Goal: Submit feedback/report problem: Submit feedback/report problem

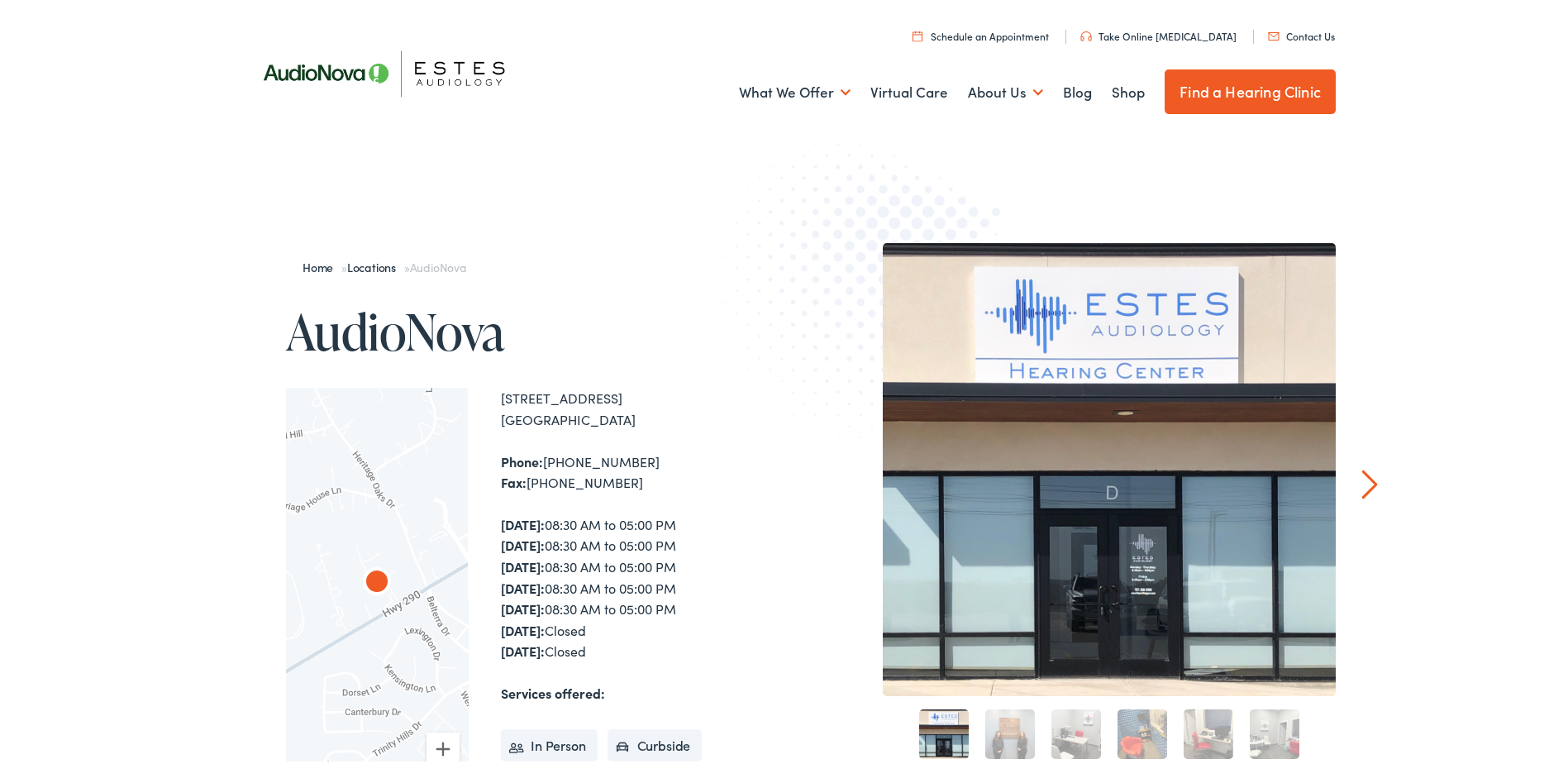
click at [1293, 32] on link "Contact Us" at bounding box center [1301, 32] width 67 height 14
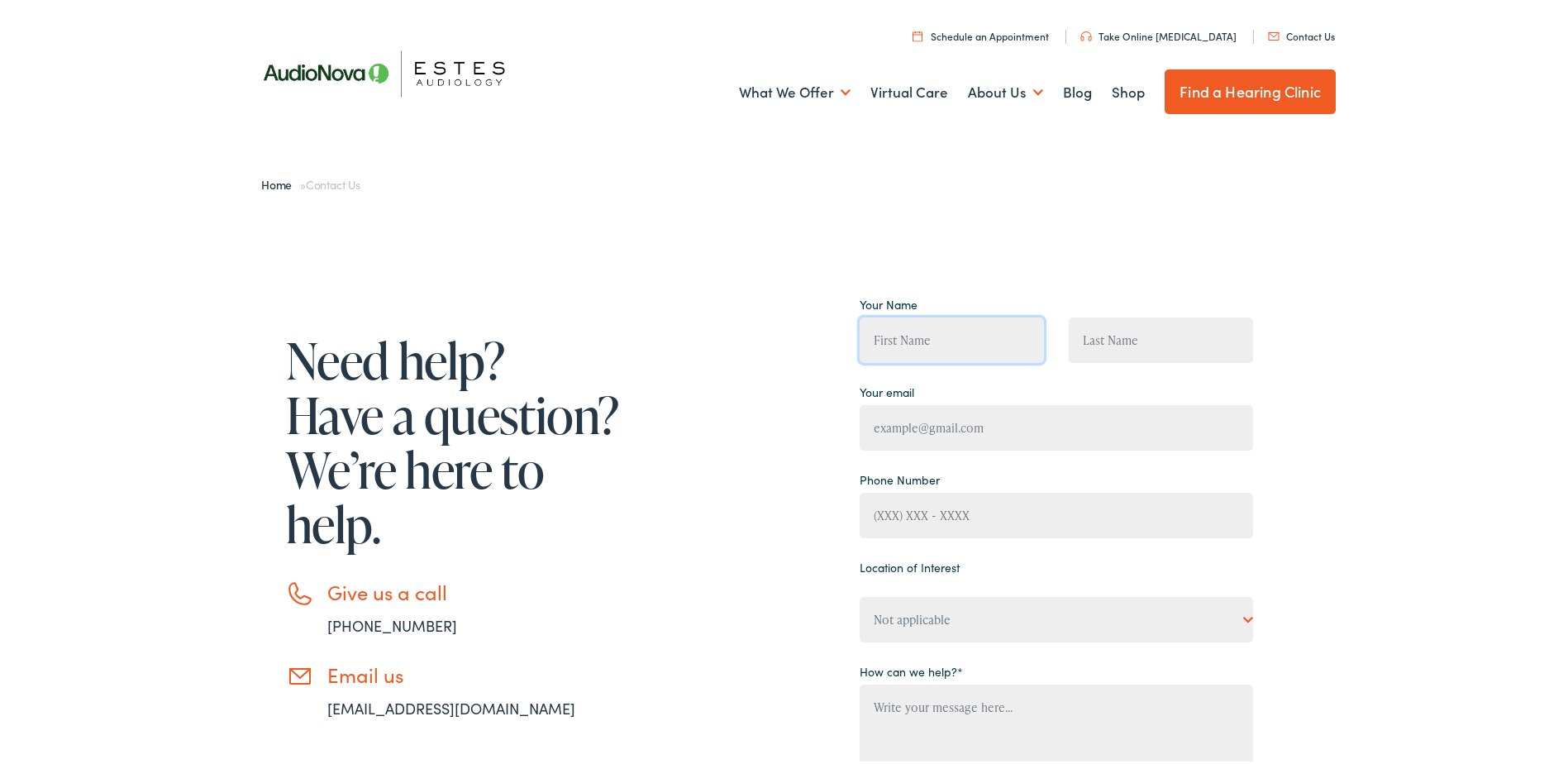
click at [927, 346] on input "Contact form" at bounding box center [951, 337] width 184 height 45
type input "[PERSON_NAME]"
type input "kappler"
type input "hipeatall@gmail.com"
type input "(512) 626-2310"
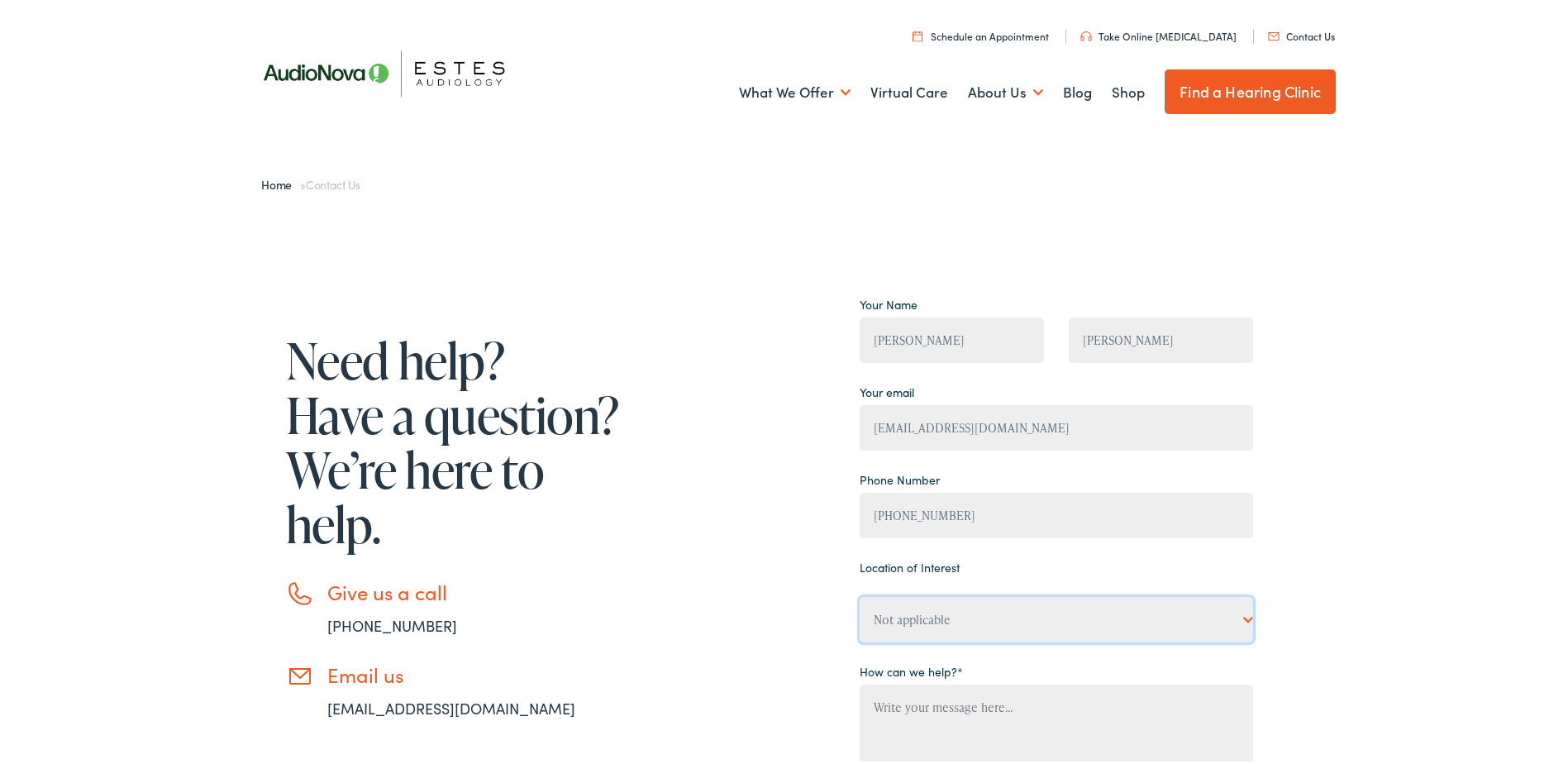
click at [1234, 613] on select "Not applicable Estes Audiology, Austin Estes Audiology, Baton Rouge Estes Audio…" at bounding box center [1056, 616] width 394 height 45
select select "Estes Audiology, Dripping Springs (Austin 2)"
click at [859, 594] on select "Not applicable Estes Audiology, Austin Estes Audiology, Baton Rouge Estes Audio…" at bounding box center [1056, 616] width 394 height 45
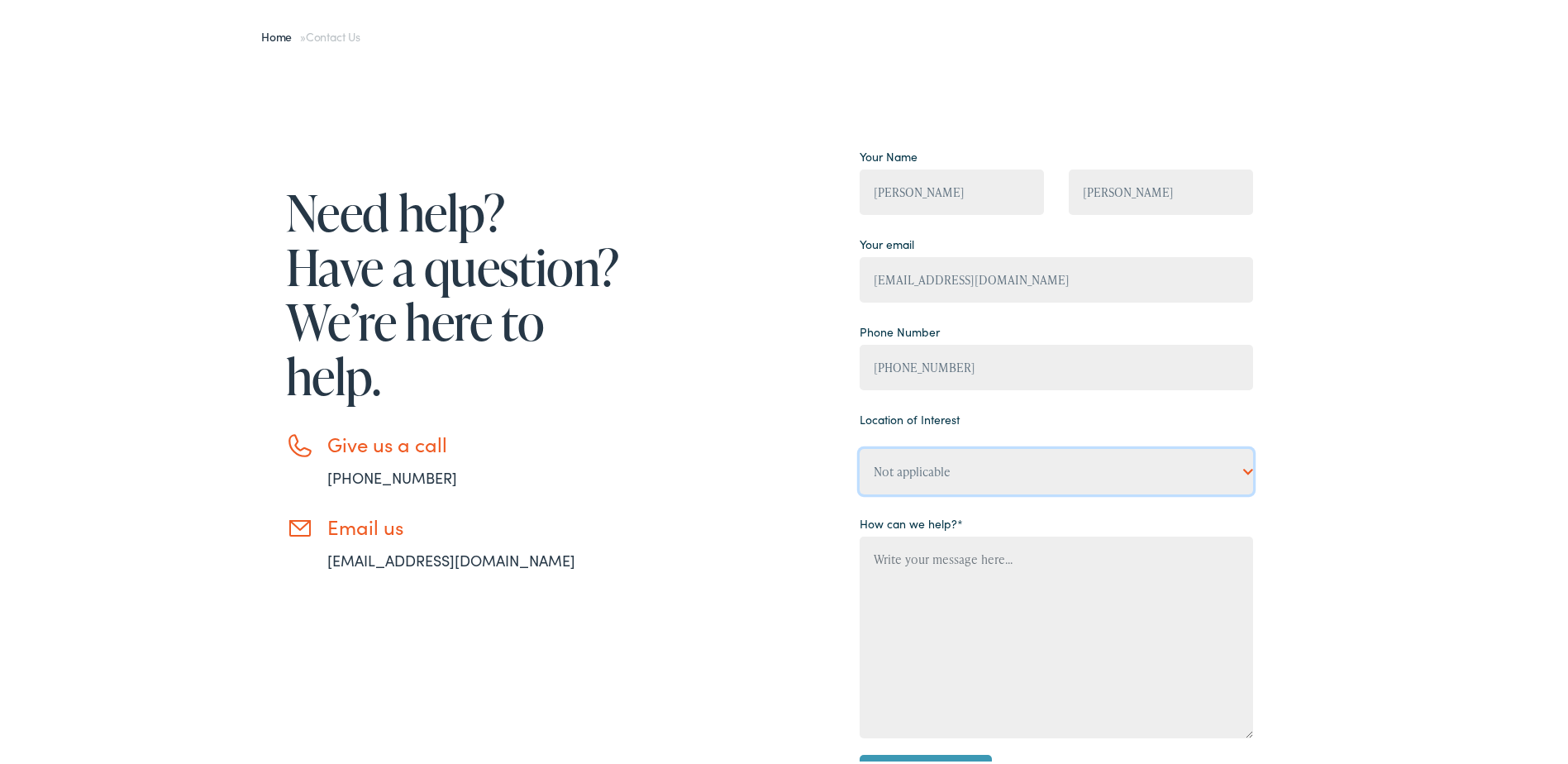
scroll to position [166, 0]
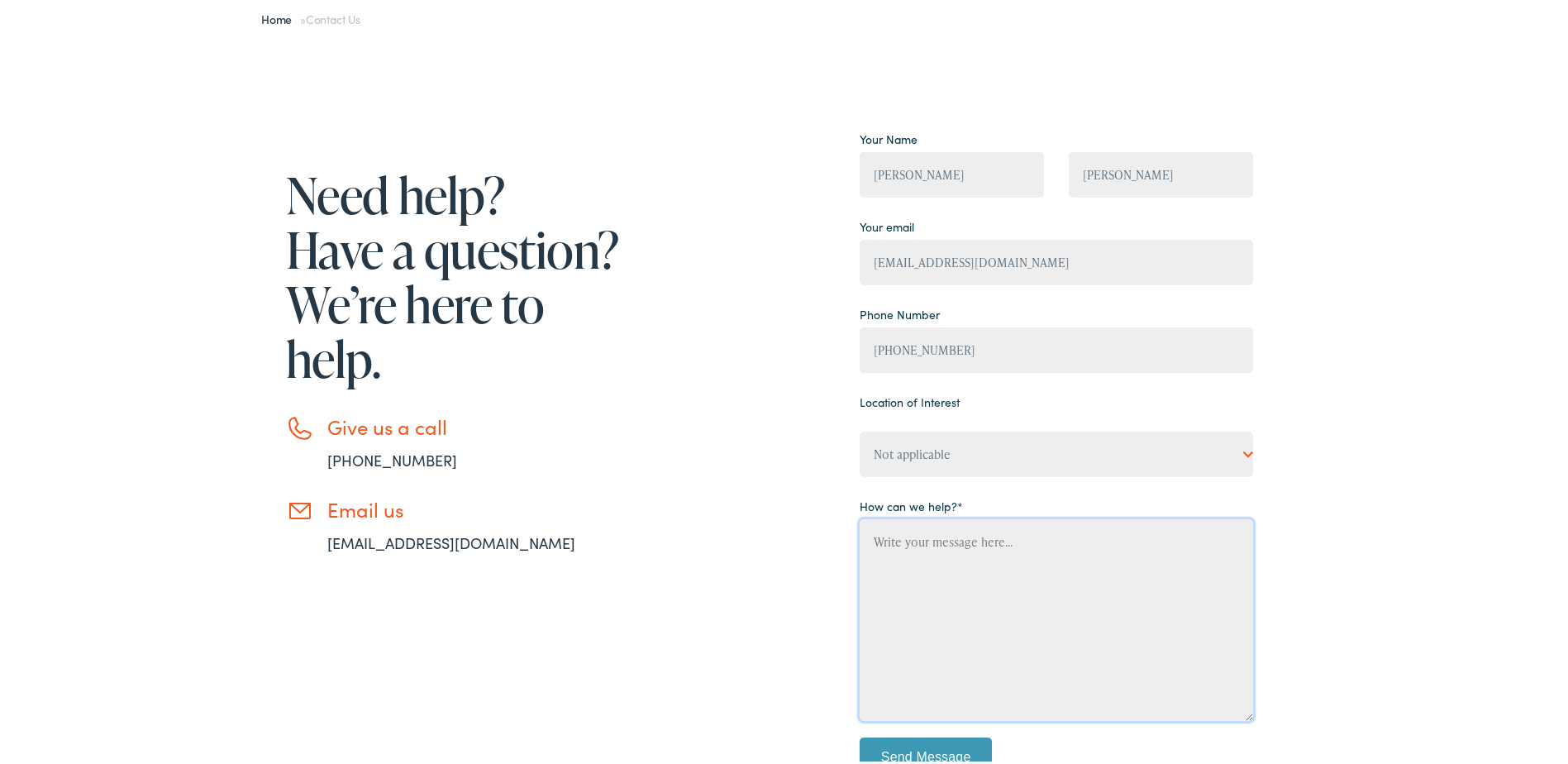
click at [1050, 562] on textarea "Contact form" at bounding box center [1056, 617] width 394 height 202
paste textarea "I would like to know if getting a hearing test and exam to see if I have tinnit…"
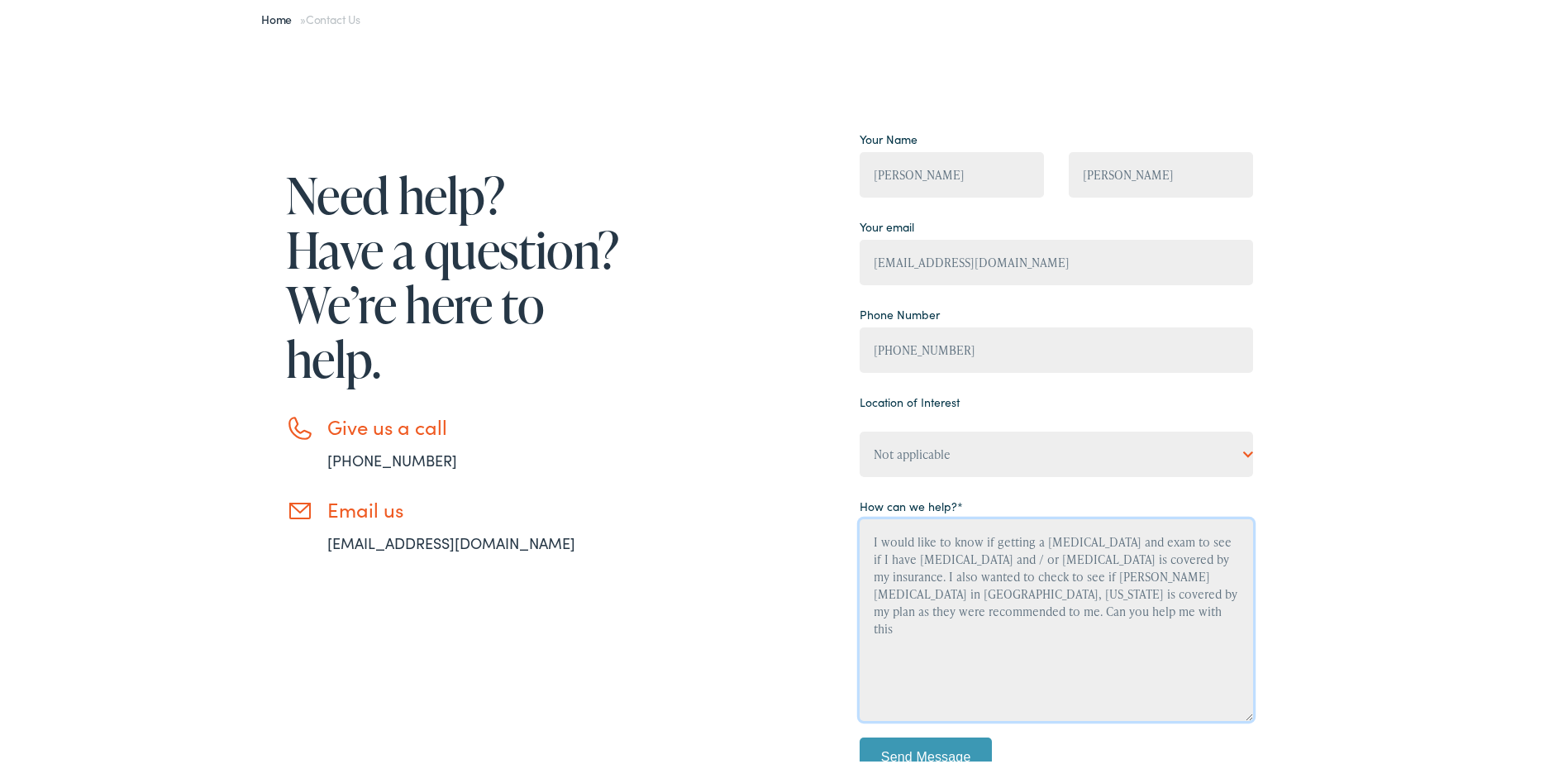
click at [954, 532] on textarea "I would like to know if getting a hearing test and exam to see if I have tinnit…" at bounding box center [1056, 617] width 394 height 202
click at [1185, 540] on textarea "I would like to get information on getting a hearing test and/or exam to see if…" at bounding box center [1056, 617] width 394 height 202
drag, startPoint x: 1053, startPoint y: 557, endPoint x: 1066, endPoint y: 559, distance: 13.2
click at [1053, 558] on textarea "I would like to get information on getting a hearing test and to see if I have …" at bounding box center [1056, 617] width 394 height 202
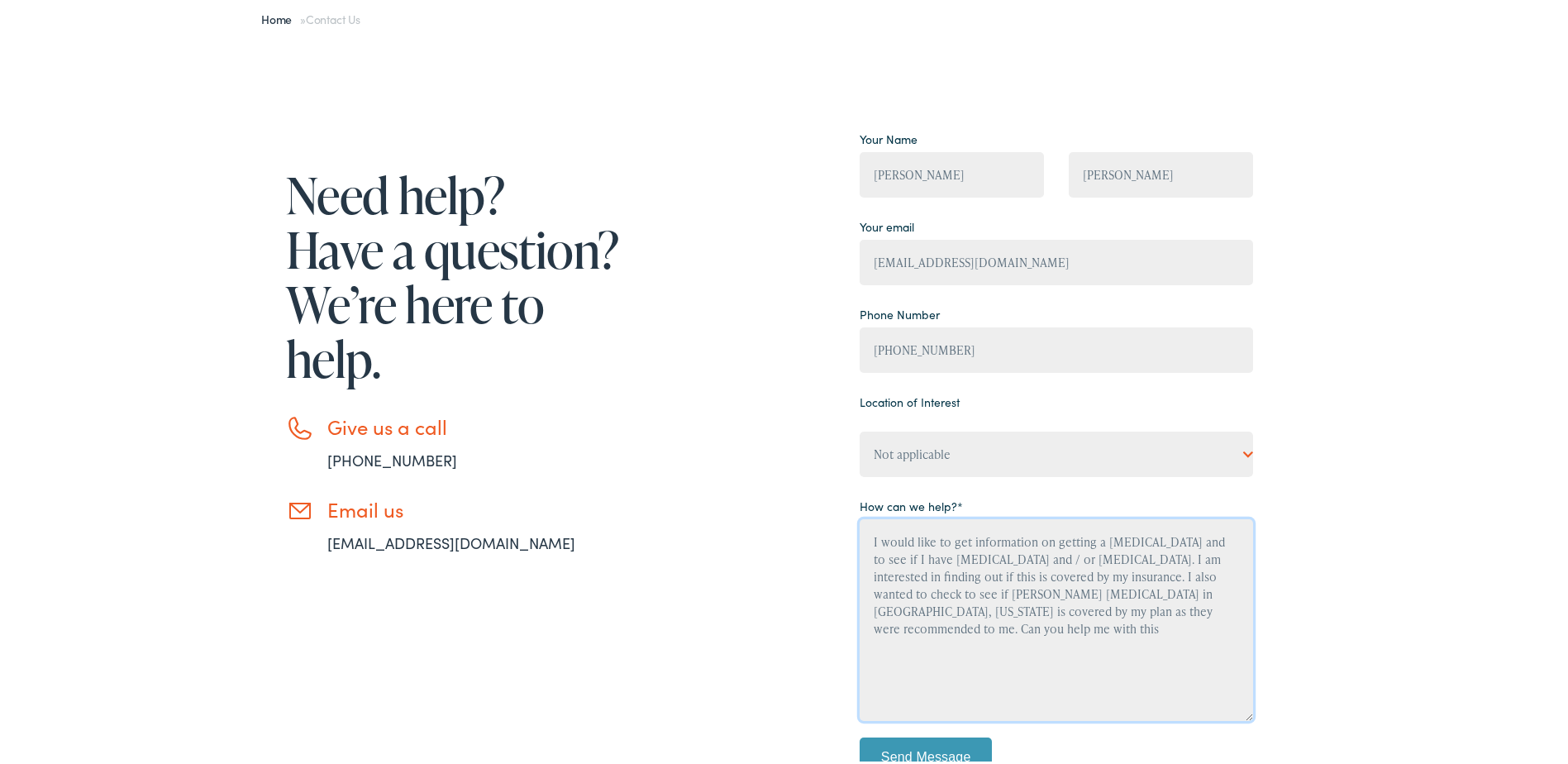
click at [1085, 557] on textarea "I would like to get information on getting a hearing test and to see if I have …" at bounding box center [1056, 617] width 394 height 202
drag, startPoint x: 1068, startPoint y: 573, endPoint x: 1039, endPoint y: 602, distance: 41.0
click at [1039, 602] on textarea "I would like to get information on getting a hearing test and to see if I have …" at bounding box center [1056, 617] width 394 height 202
click at [1214, 573] on textarea "I would like to get information on getting a hearing test and to see if I have …" at bounding box center [1056, 617] width 394 height 202
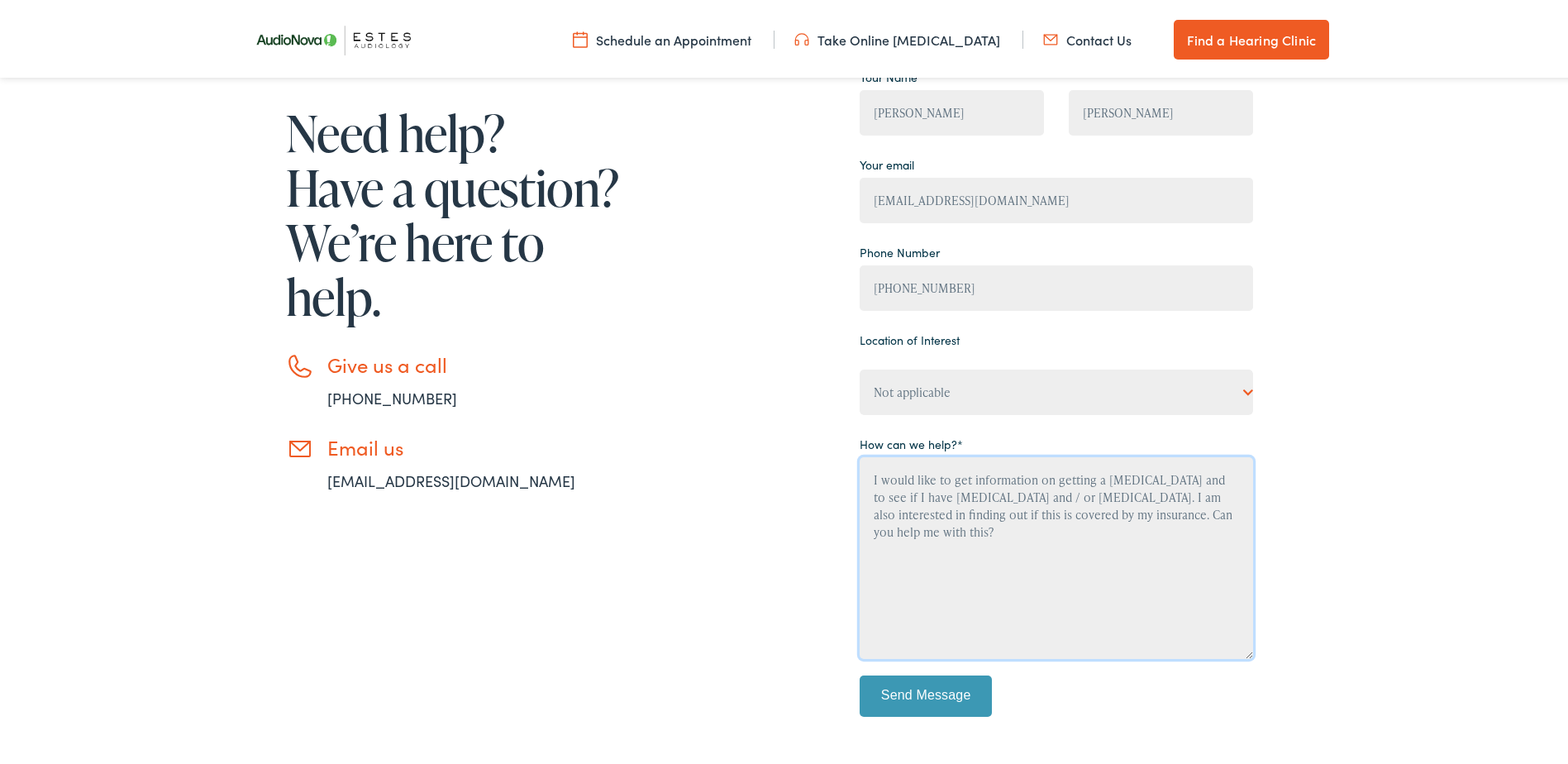
scroll to position [248, 0]
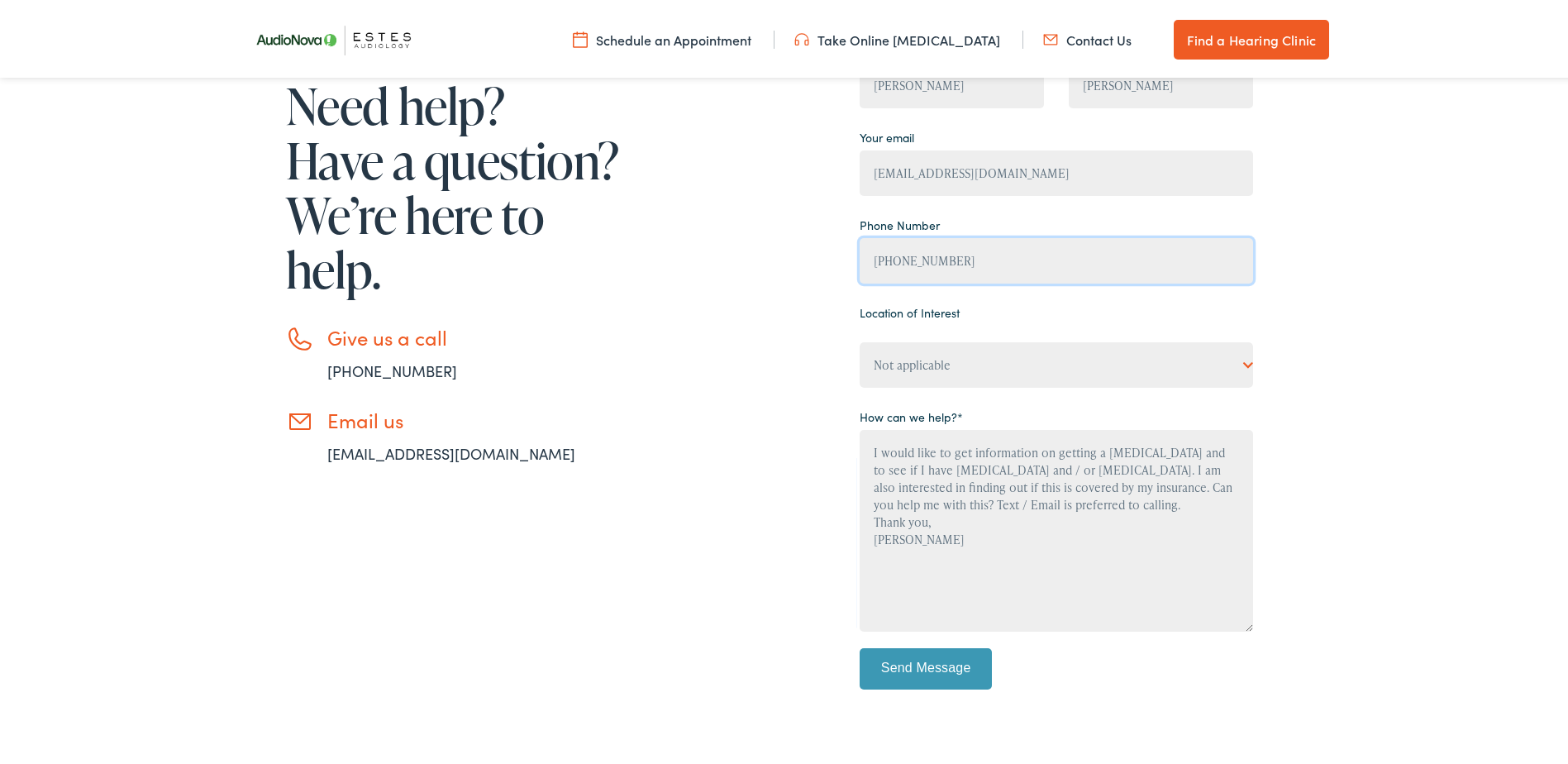
drag, startPoint x: 948, startPoint y: 256, endPoint x: 856, endPoint y: 267, distance: 92.7
click at [859, 267] on input "(512) 626-2310" at bounding box center [1056, 257] width 394 height 45
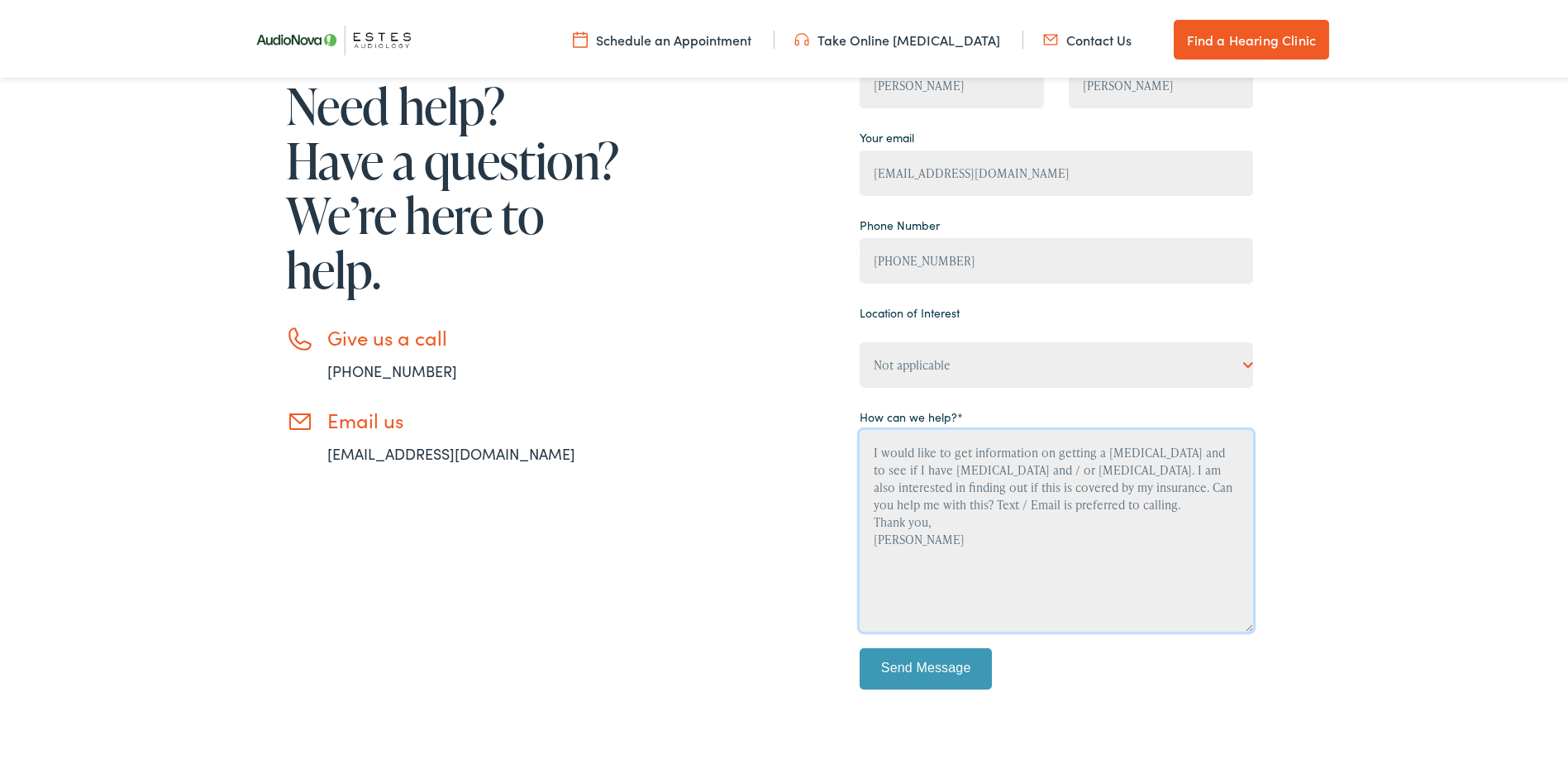
click at [894, 498] on textarea "I would like to get information on getting a hearing test and to see if I have …" at bounding box center [1056, 527] width 394 height 202
paste textarea "(512) 626-2310"
drag, startPoint x: 990, startPoint y: 166, endPoint x: 828, endPoint y: 186, distance: 163.2
click at [828, 186] on div "Need help? Have a question? We’re here to help. Give us a call 888-480-2052 Ema…" at bounding box center [748, 374] width 1008 height 681
click at [1007, 498] on textarea "I would like to get information on getting a hearing test and to see if I have …" at bounding box center [1056, 527] width 394 height 202
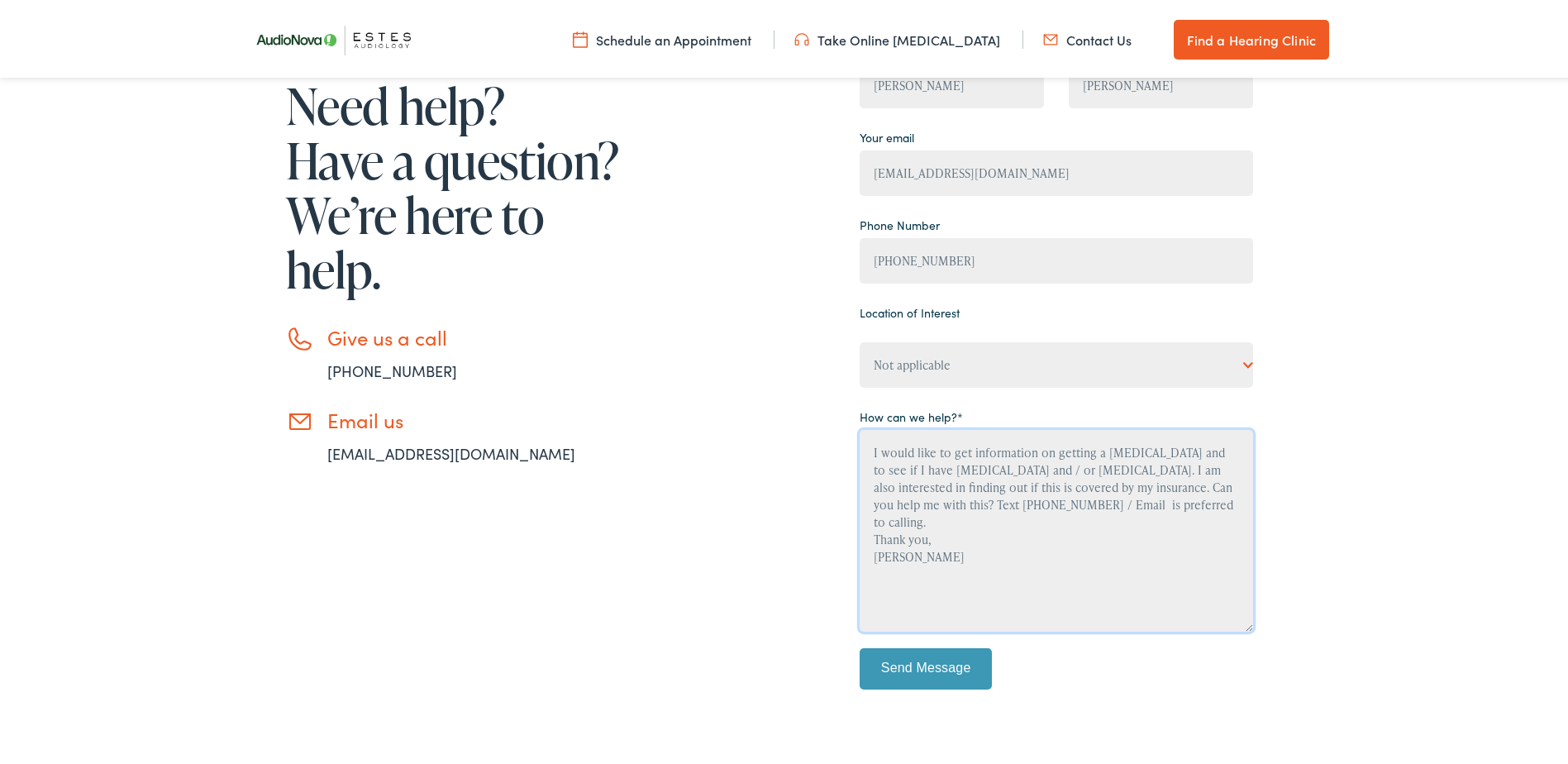
paste textarea "hipeatall@gmail.com"
type textarea "I would like to get information on getting a hearing test and to see if I have …"
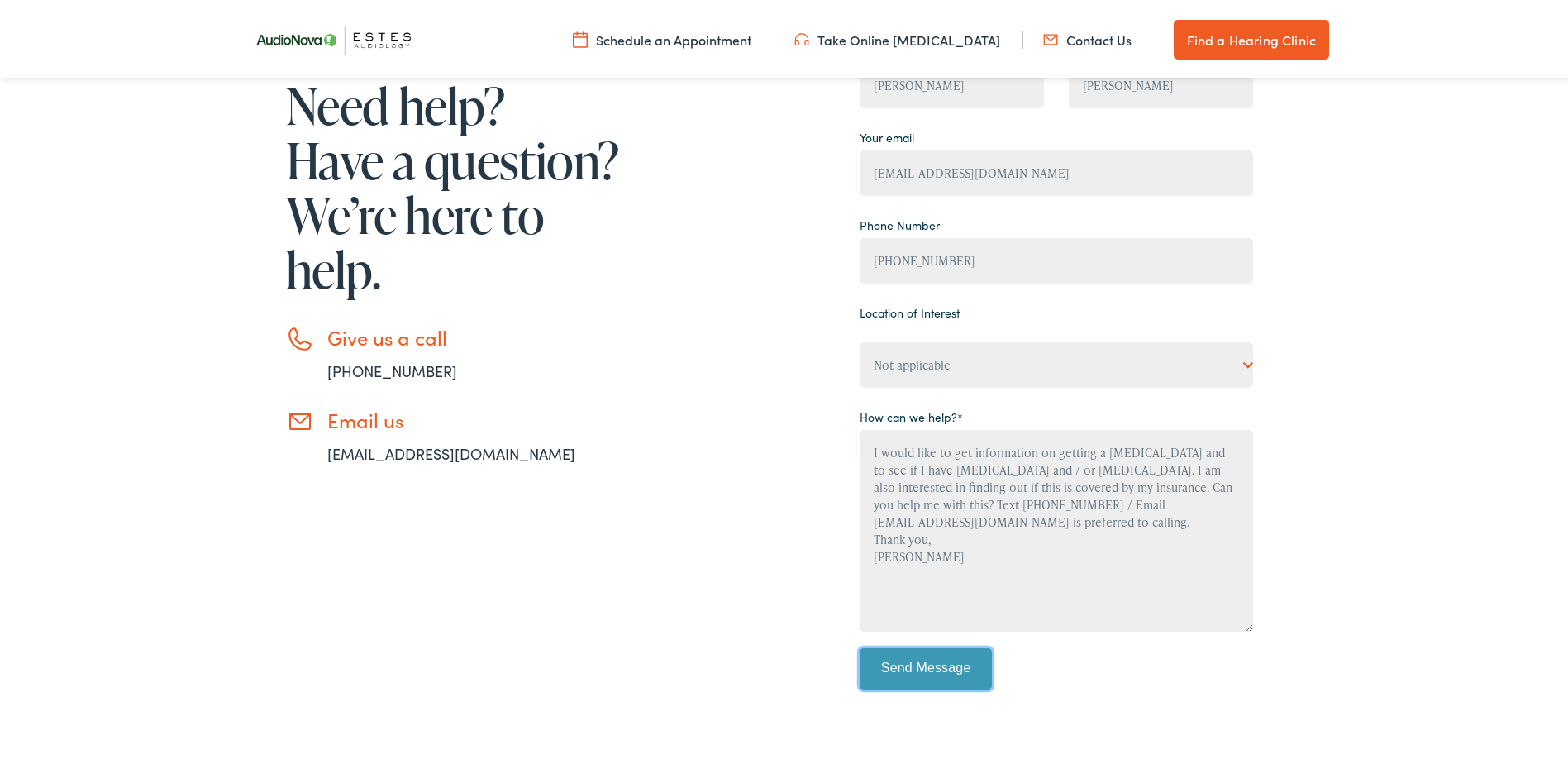
click at [924, 664] on input "Send Message" at bounding box center [925, 666] width 132 height 41
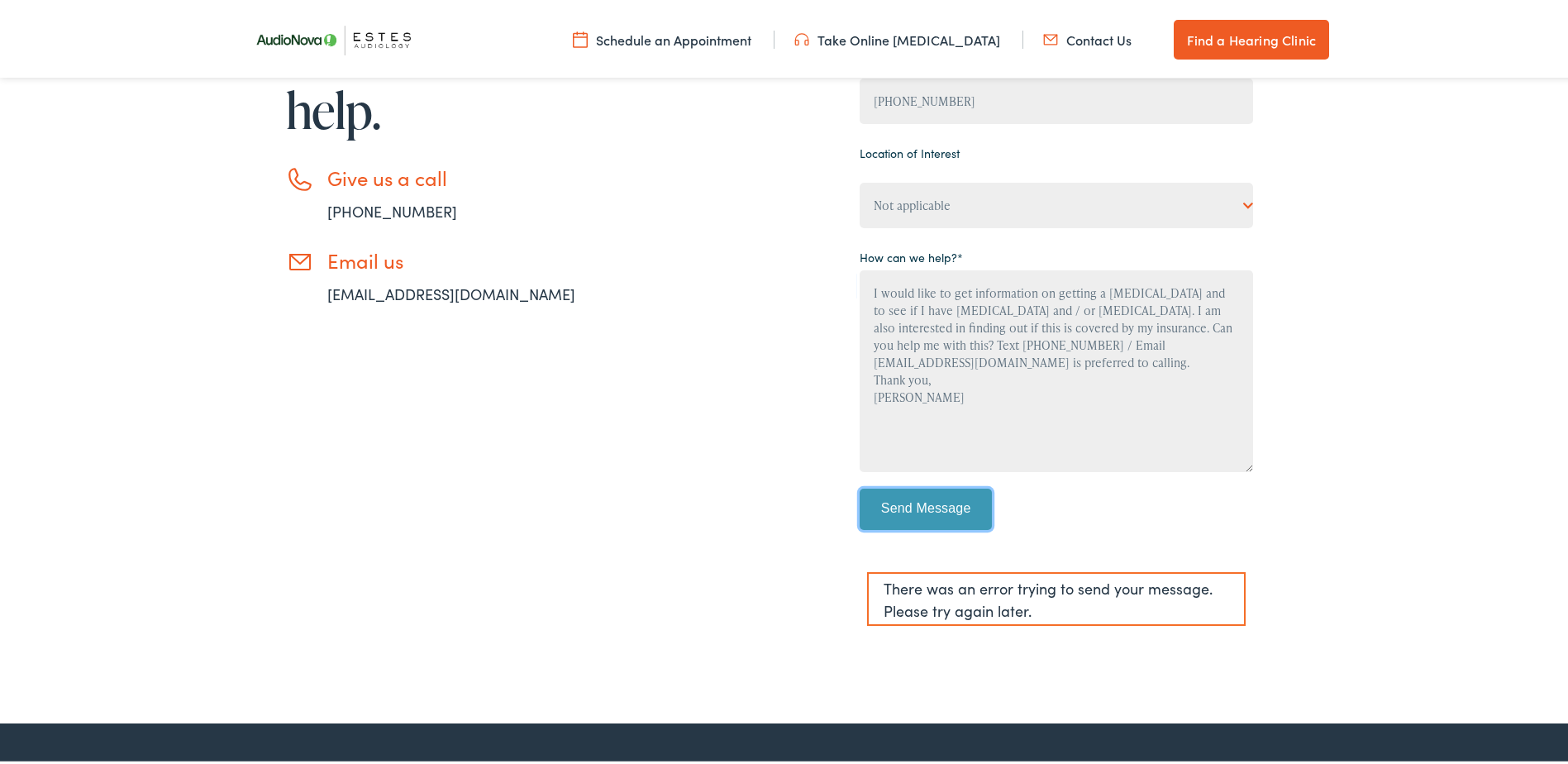
scroll to position [414, 0]
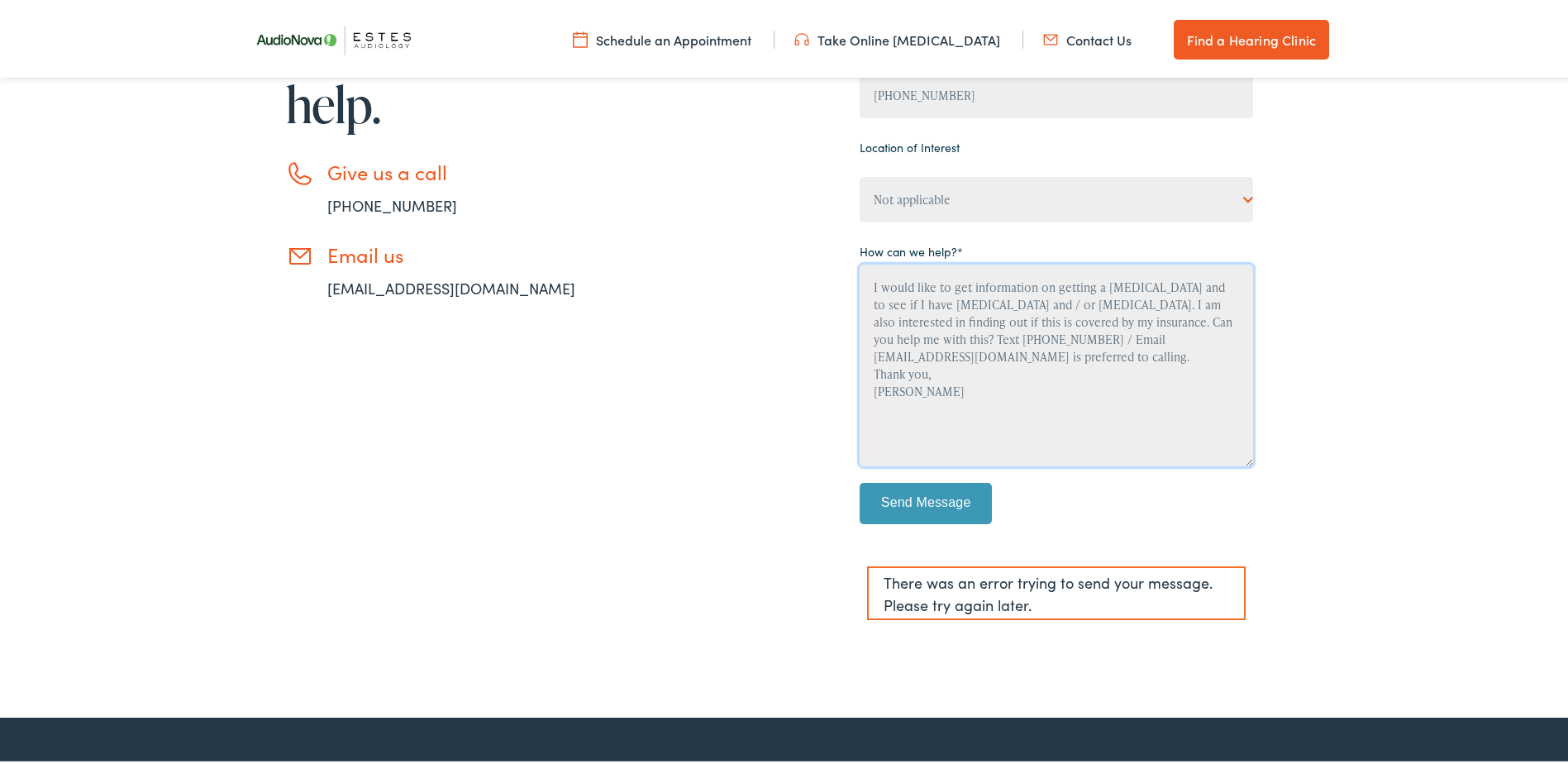
drag, startPoint x: 892, startPoint y: 401, endPoint x: 847, endPoint y: 290, distance: 119.8
click at [847, 290] on div "Need help? Have a question? We’re here to help. Give us a call 888-480-2052 Ema…" at bounding box center [748, 250] width 1008 height 763
drag, startPoint x: 496, startPoint y: 282, endPoint x: 303, endPoint y: 285, distance: 193.0
click at [303, 285] on li "Email us info@estesaudiology.com" at bounding box center [455, 268] width 339 height 56
copy link "info@estesaudiology.com"
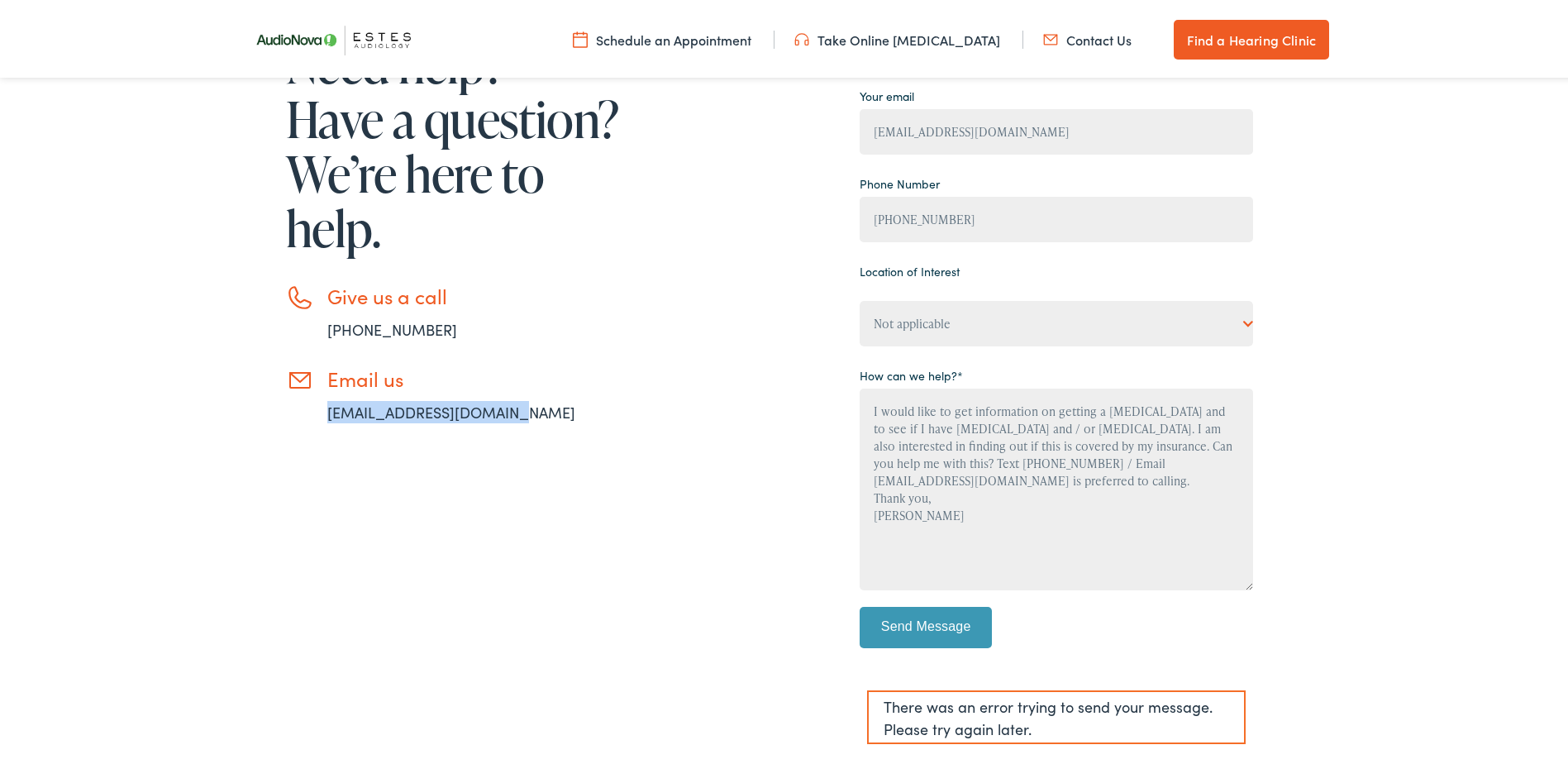
scroll to position [497, 0]
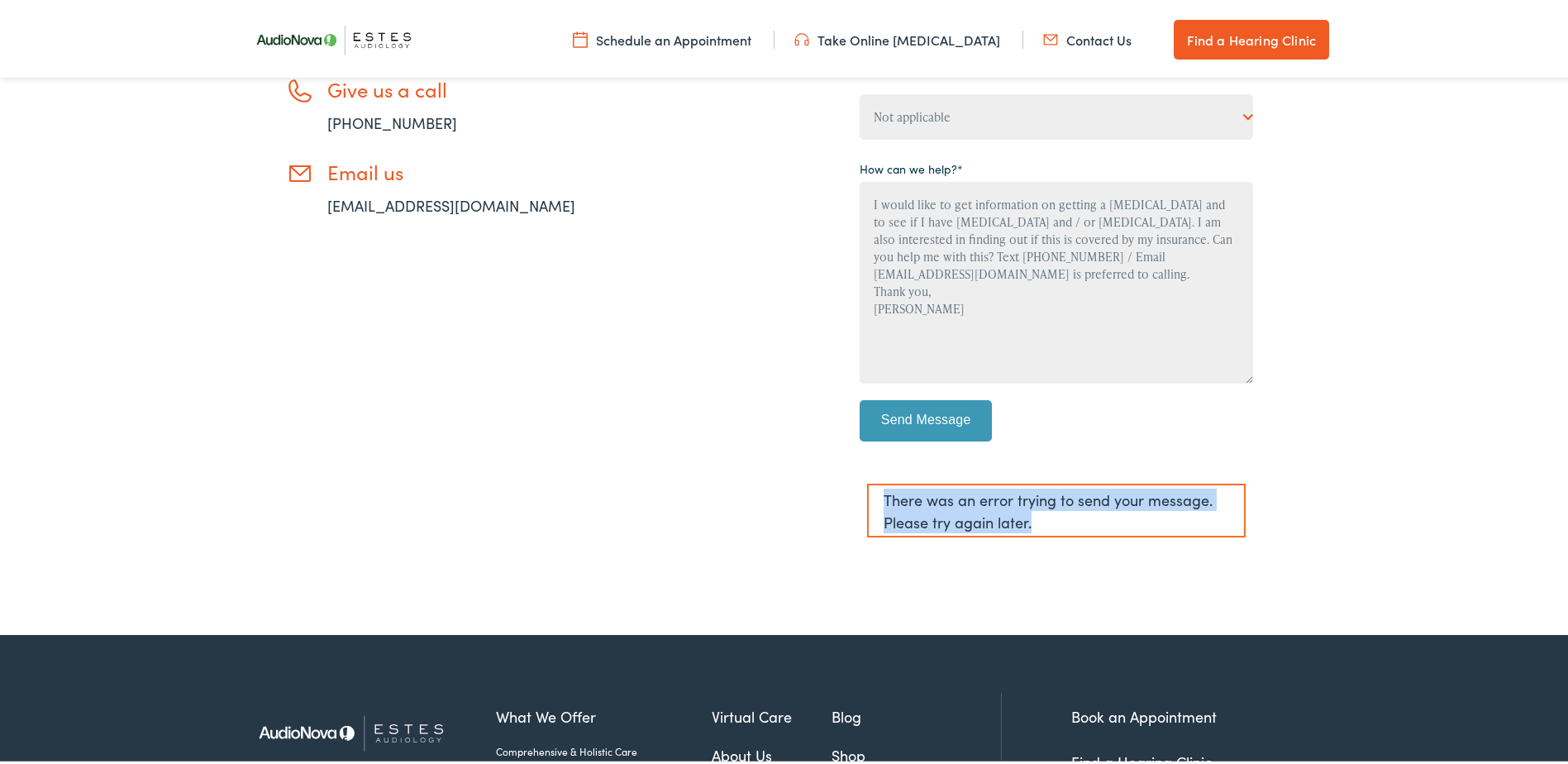
drag, startPoint x: 1049, startPoint y: 520, endPoint x: 875, endPoint y: 502, distance: 174.9
click at [875, 502] on div "There was an error trying to send your message. Please try again later." at bounding box center [1056, 507] width 378 height 54
copy div "There was an error trying to send your message. Please try again later."
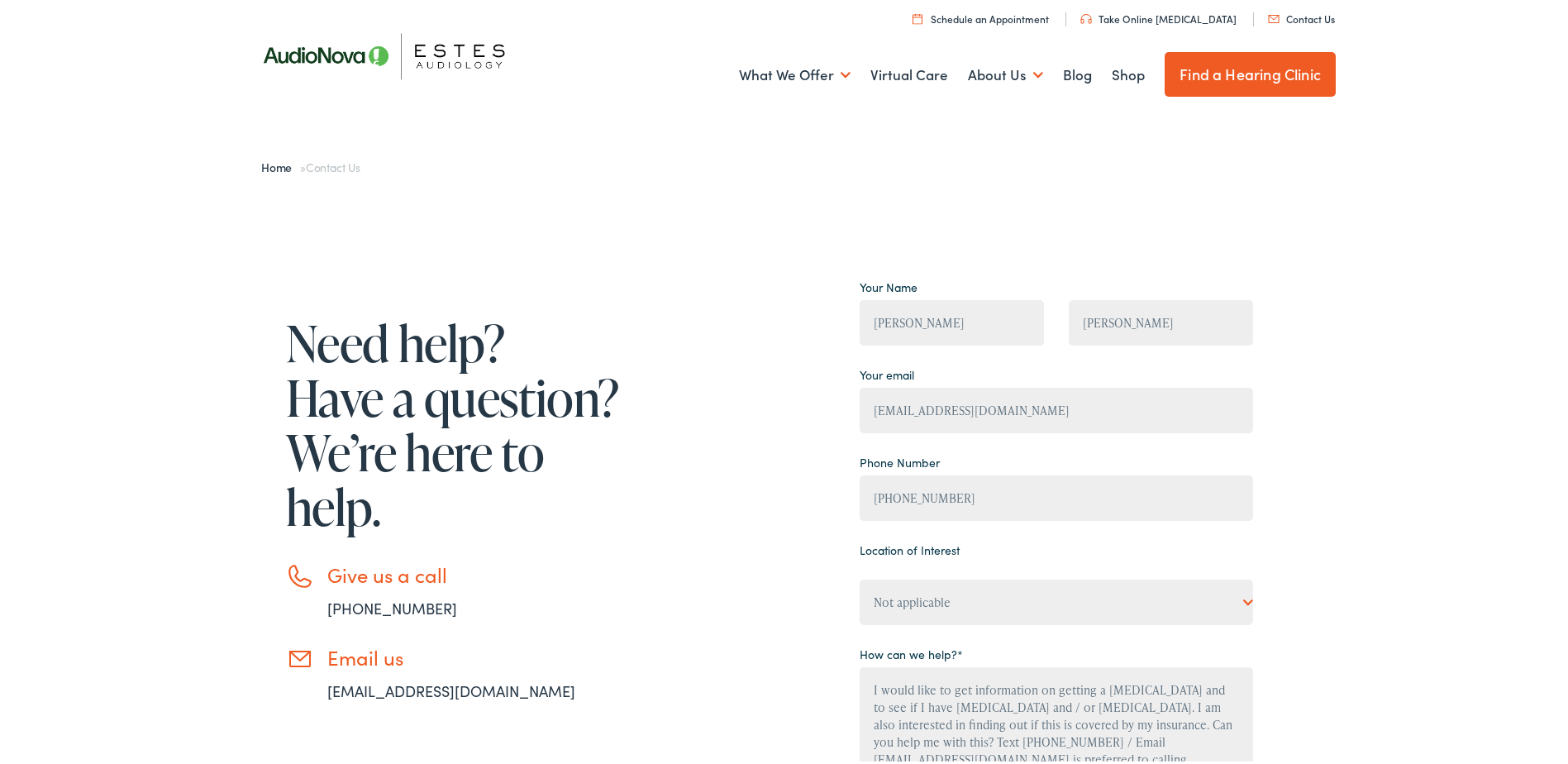
scroll to position [0, 0]
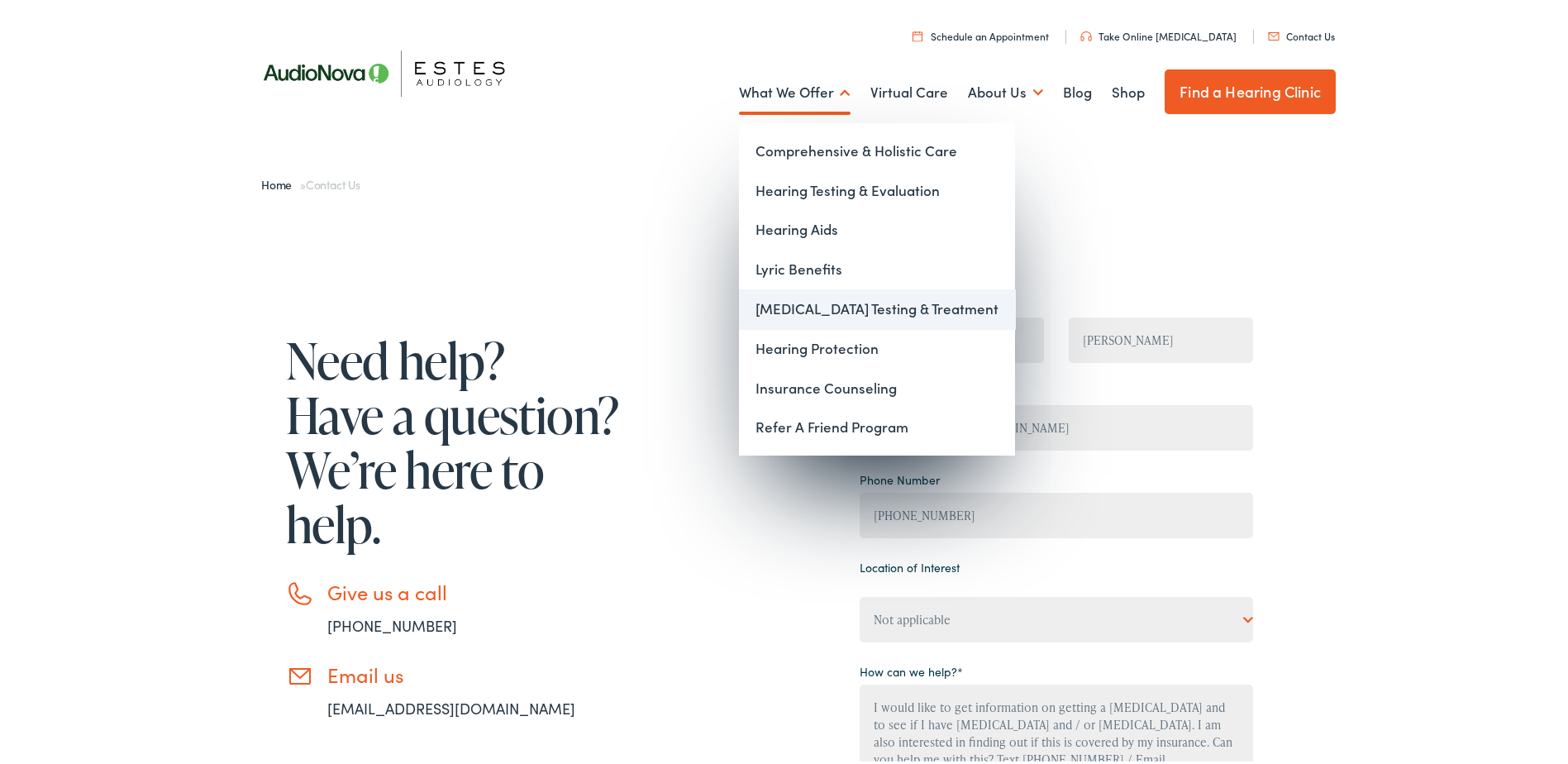
click at [811, 307] on link "[MEDICAL_DATA] Testing & Treatment" at bounding box center [876, 306] width 276 height 39
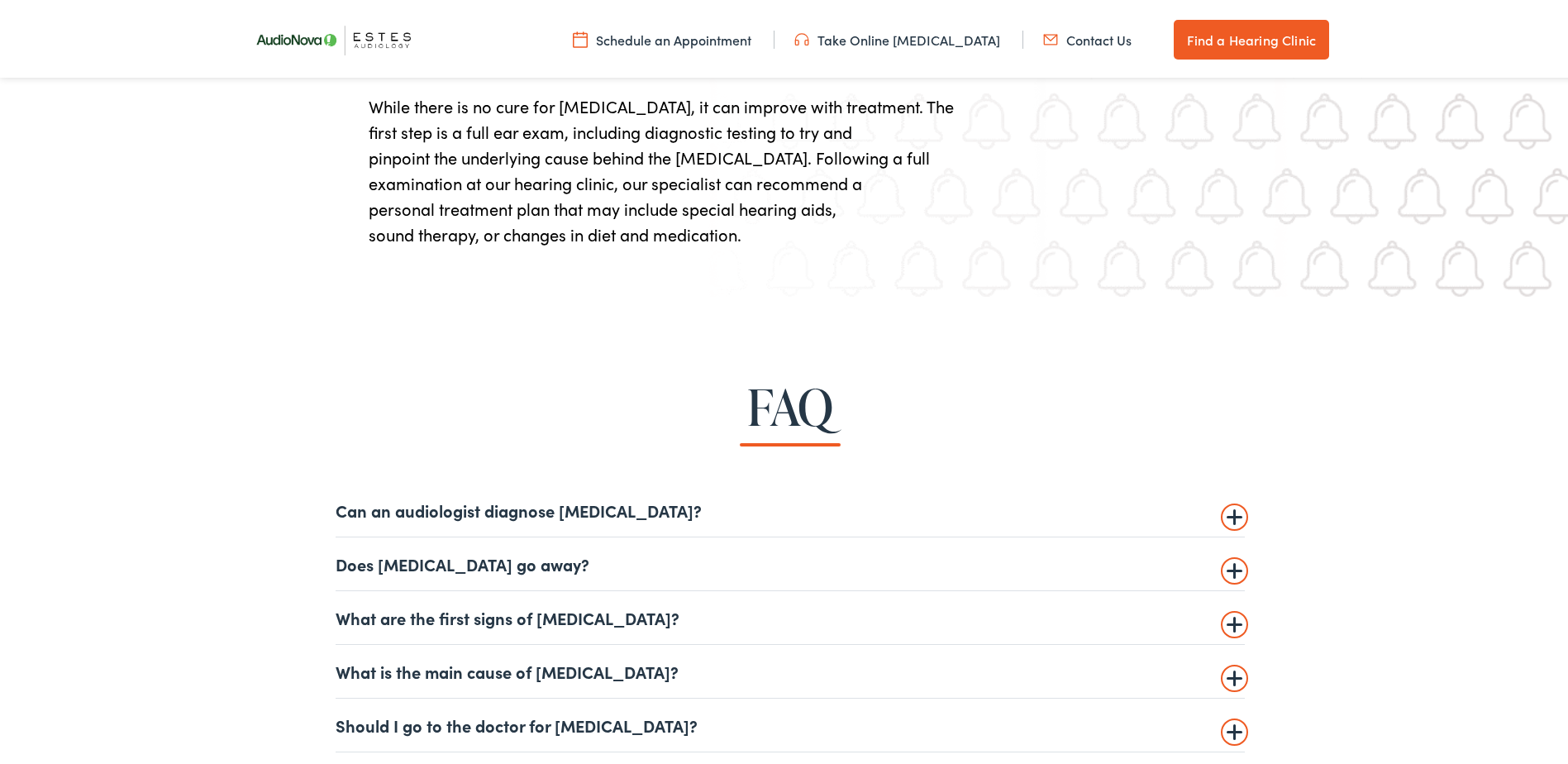
scroll to position [3721, 0]
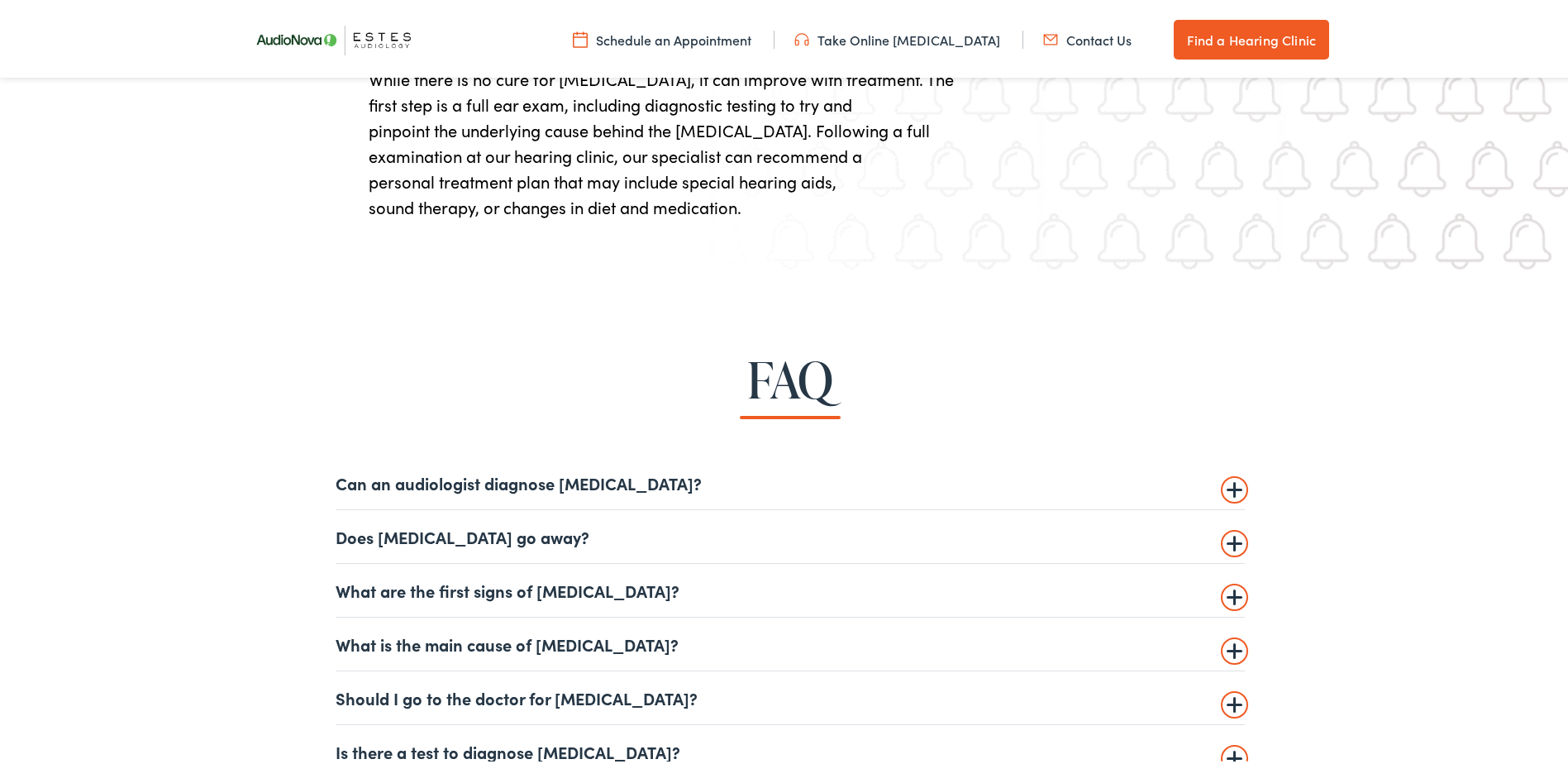
click at [1233, 485] on summary "Can an audiologist diagnose [MEDICAL_DATA]?" at bounding box center [790, 479] width 909 height 20
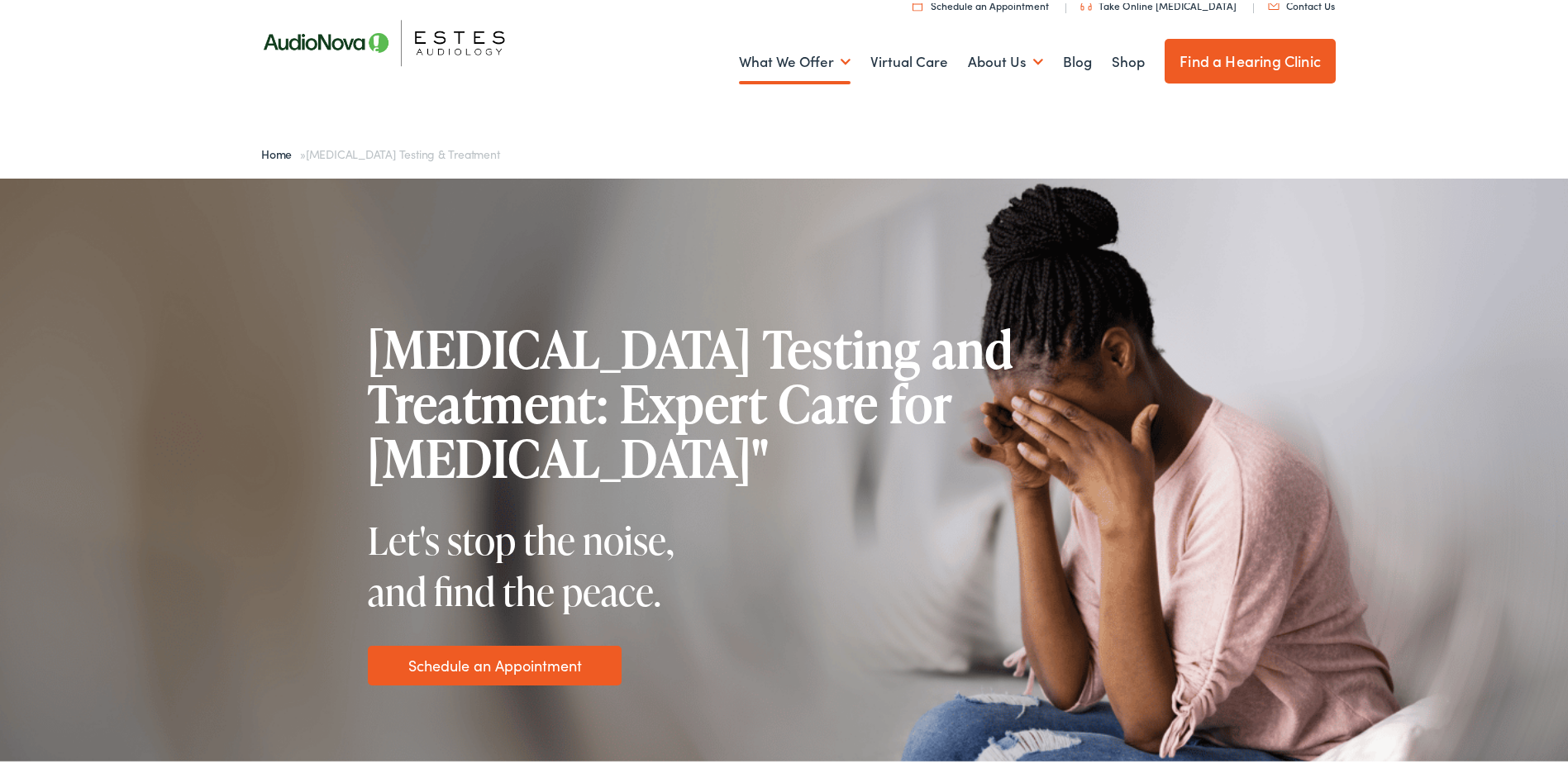
scroll to position [0, 0]
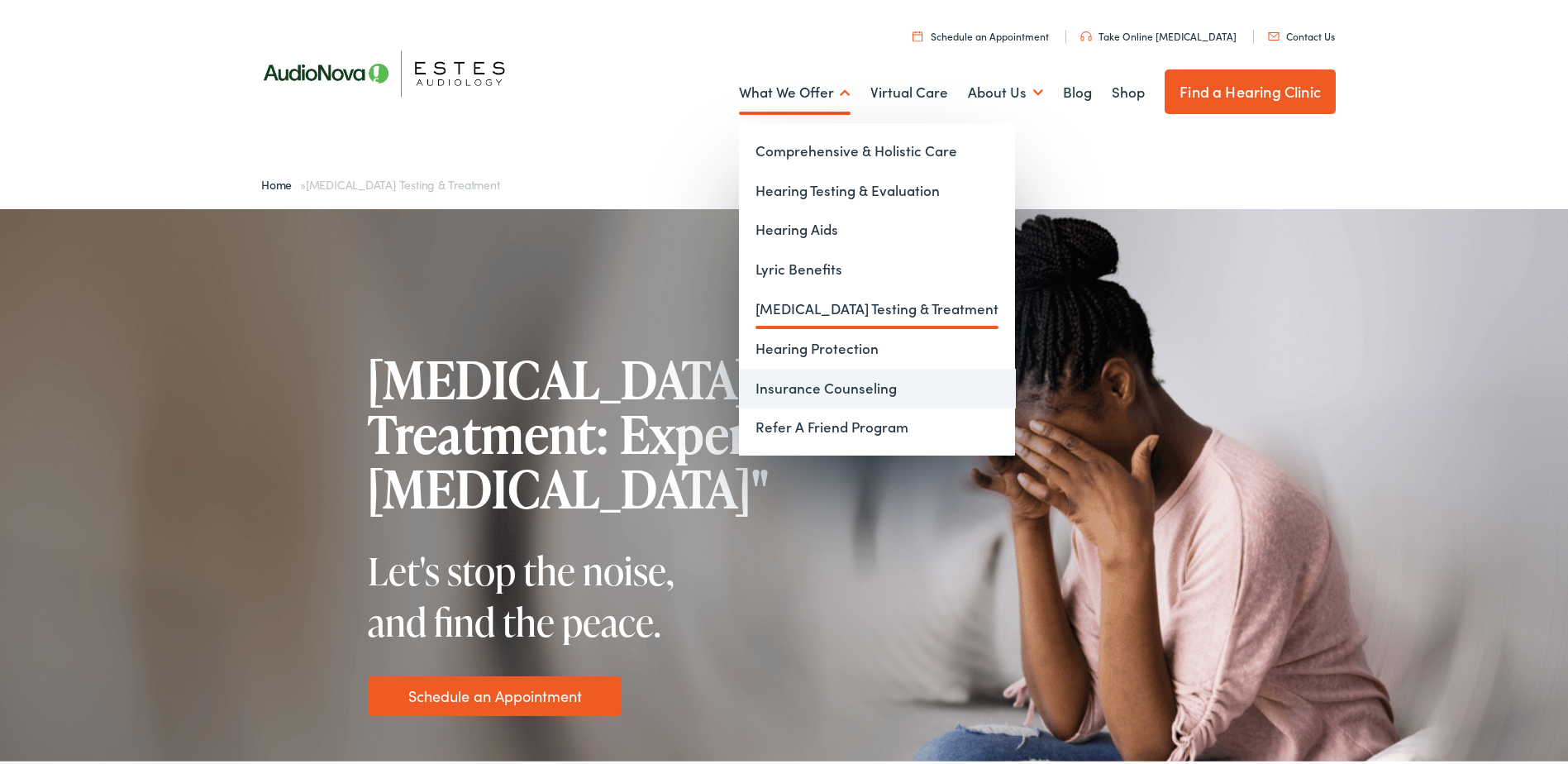
click at [787, 402] on link "Insurance Counseling" at bounding box center [876, 385] width 276 height 39
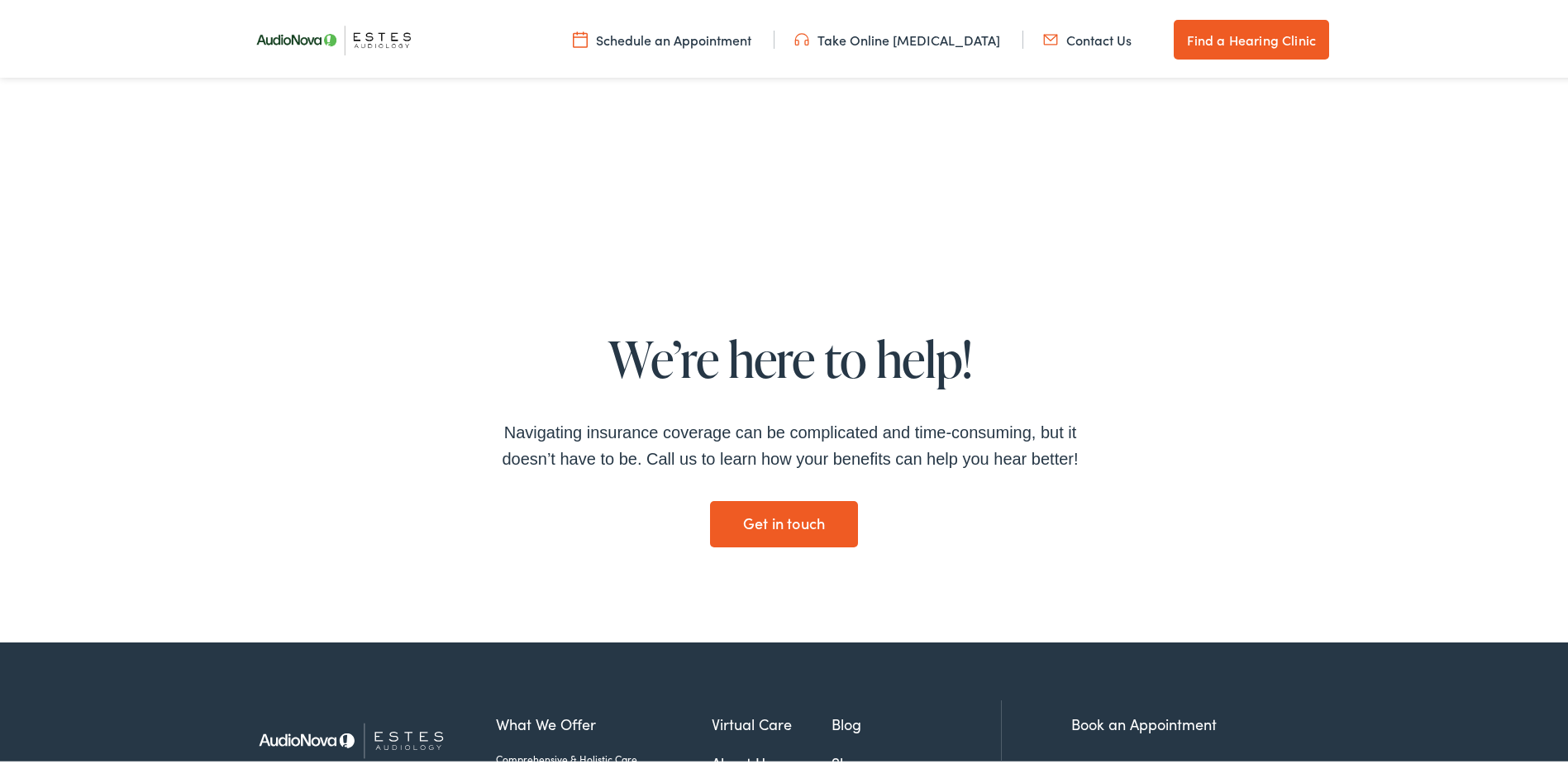
scroll to position [3202, 0]
